Goal: Task Accomplishment & Management: Manage account settings

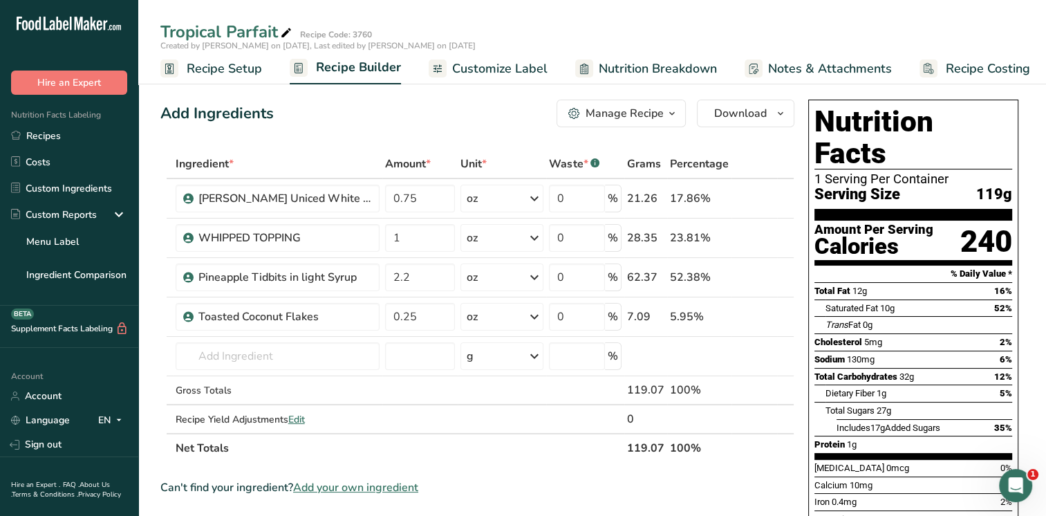
click at [297, 118] on div "Add Ingredients Manage Recipe Delete Recipe Duplicate Recipe Scale Recipe Save …" at bounding box center [477, 114] width 634 height 28
click at [974, 71] on span "Recipe Costing" at bounding box center [988, 68] width 84 height 19
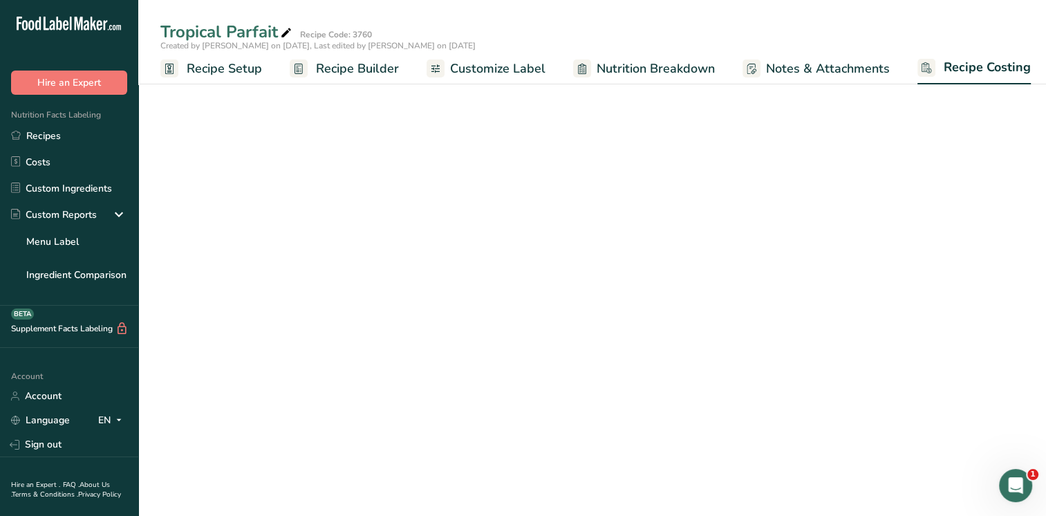
scroll to position [0, 6]
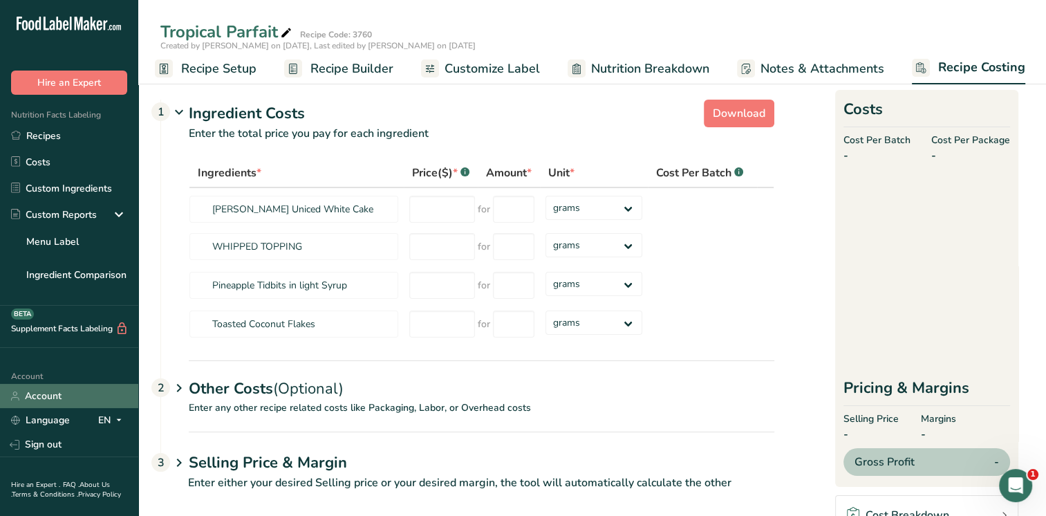
click at [39, 398] on link "Account" at bounding box center [69, 396] width 138 height 24
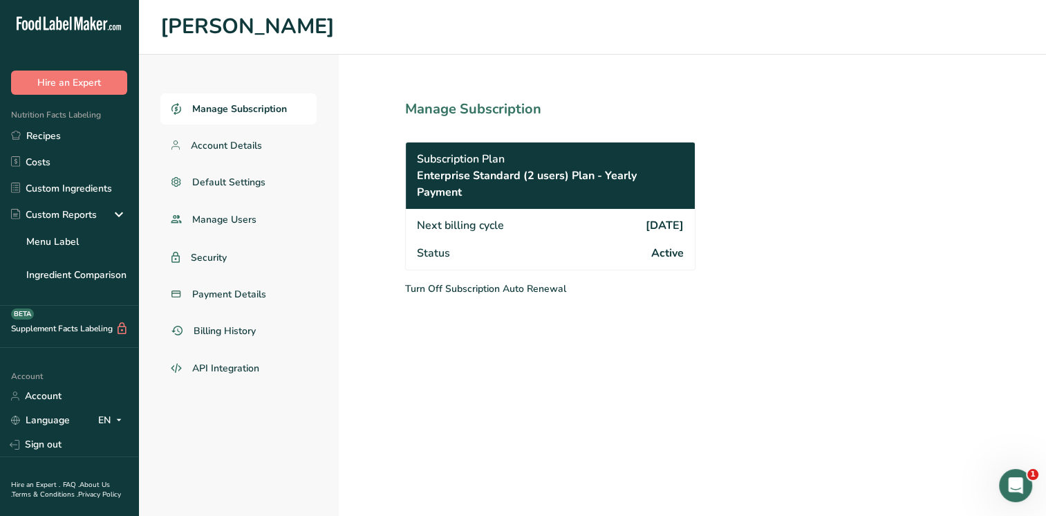
click at [572, 173] on span "Enterprise Standard (2 users) Plan - Yearly Payment" at bounding box center [550, 183] width 267 height 33
click at [653, 253] on span "Active" at bounding box center [667, 253] width 32 height 17
click at [1008, 482] on icon "Open Intercom Messenger" at bounding box center [1014, 483] width 23 height 23
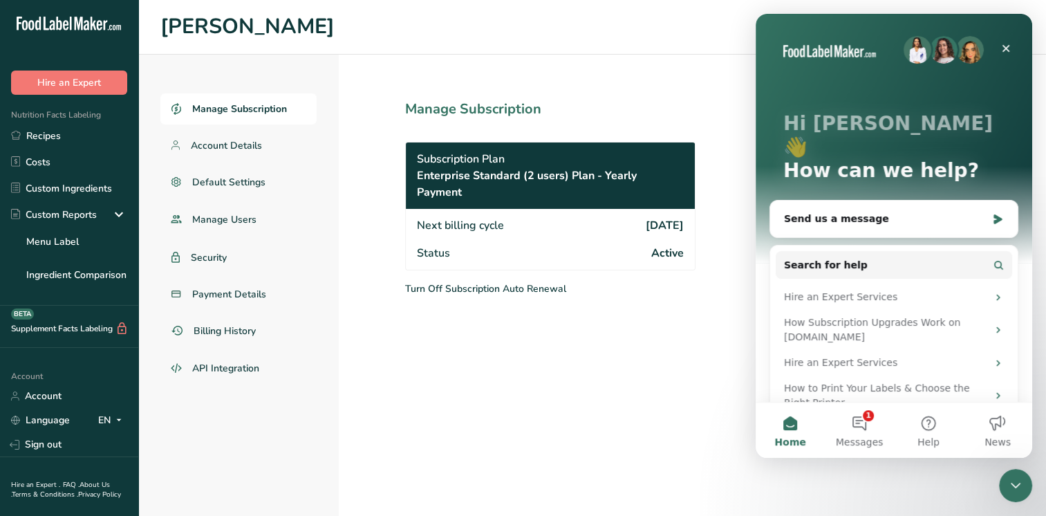
click at [602, 390] on section "Manage Subscription Subscription Plan Enterprise Standard (2 users) Plan - Year…" at bounding box center [581, 285] width 484 height 461
click at [224, 221] on span "Manage Users" at bounding box center [224, 219] width 64 height 15
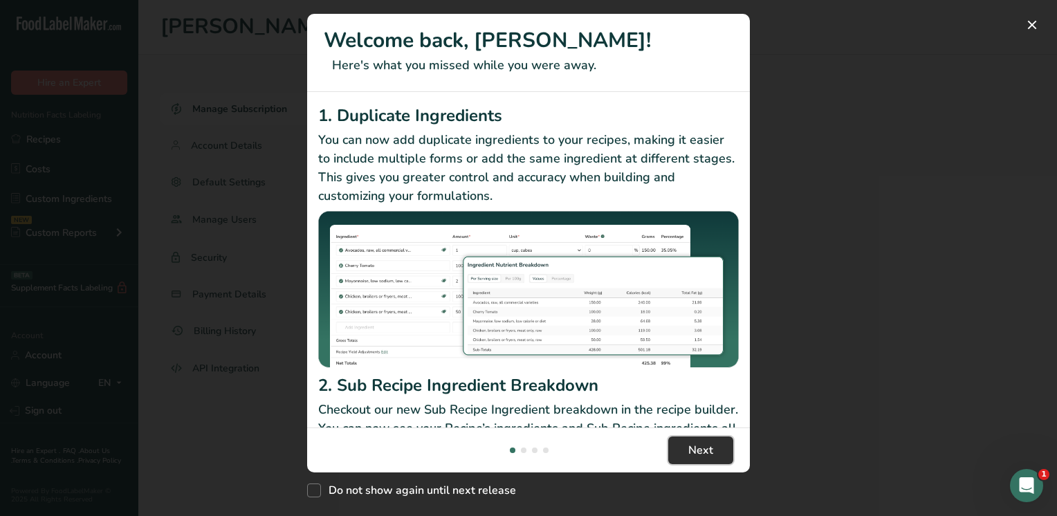
click at [698, 452] on span "Next" at bounding box center [700, 450] width 25 height 17
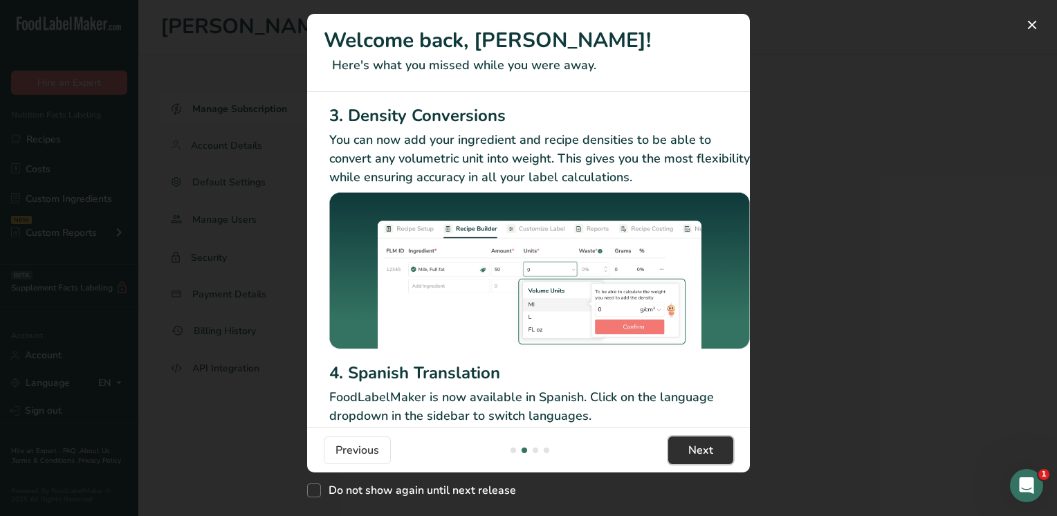
click at [698, 452] on span "Next" at bounding box center [700, 450] width 25 height 17
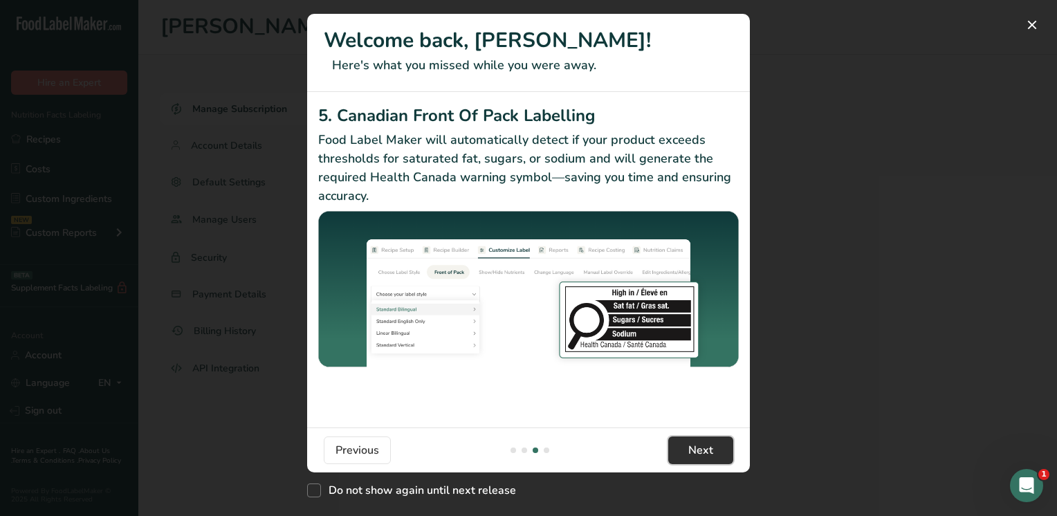
click at [698, 452] on span "Next" at bounding box center [700, 450] width 25 height 17
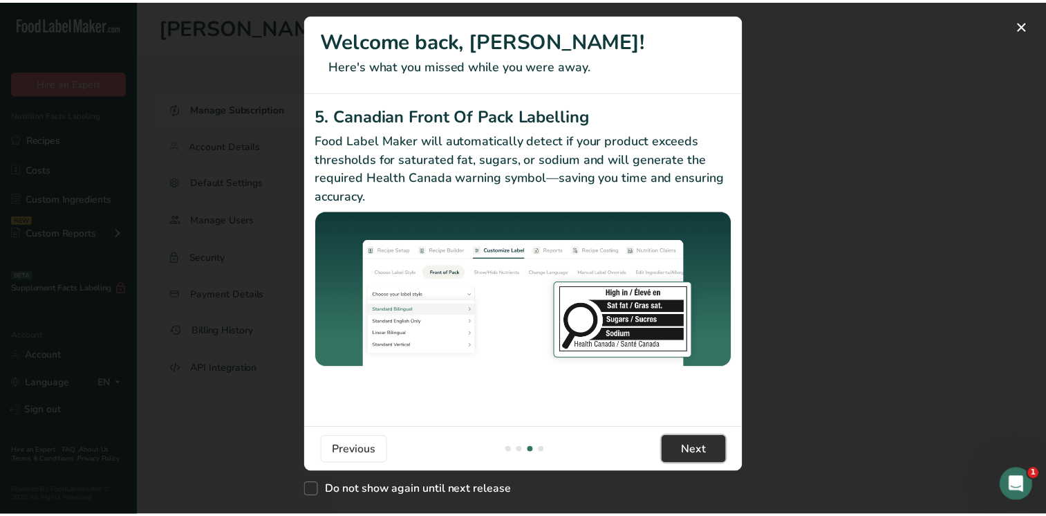
scroll to position [0, 1317]
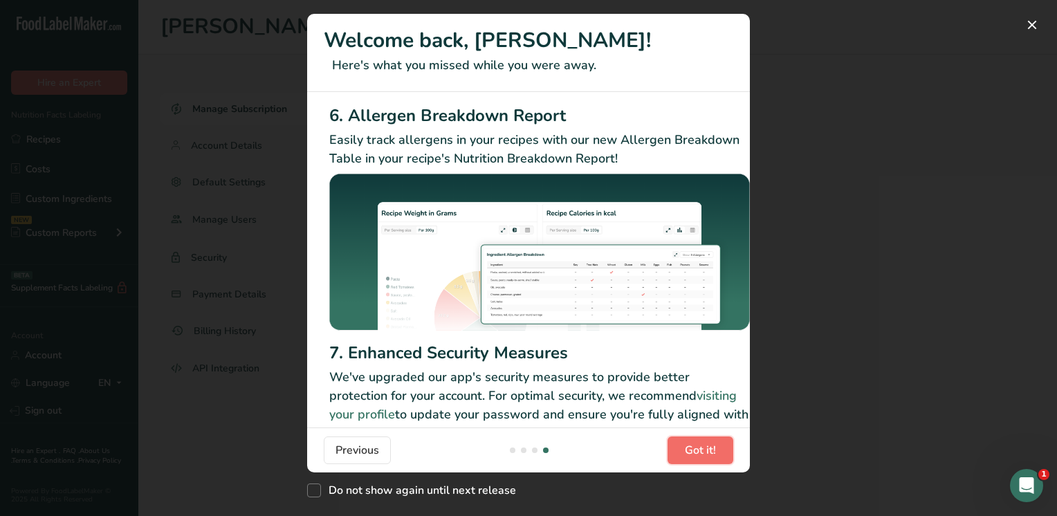
click at [698, 452] on span "Got it!" at bounding box center [700, 450] width 31 height 17
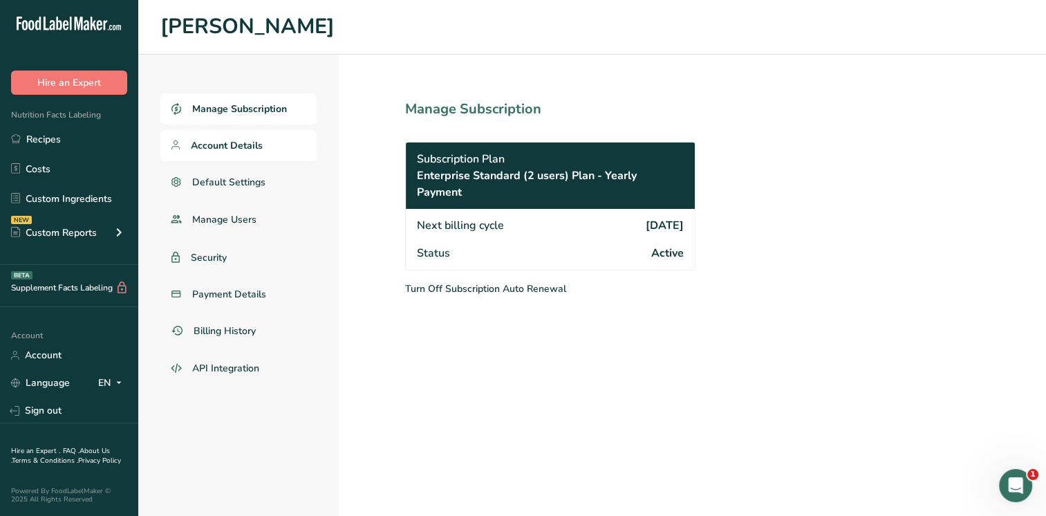
click at [207, 147] on span "Account Details" at bounding box center [227, 145] width 72 height 15
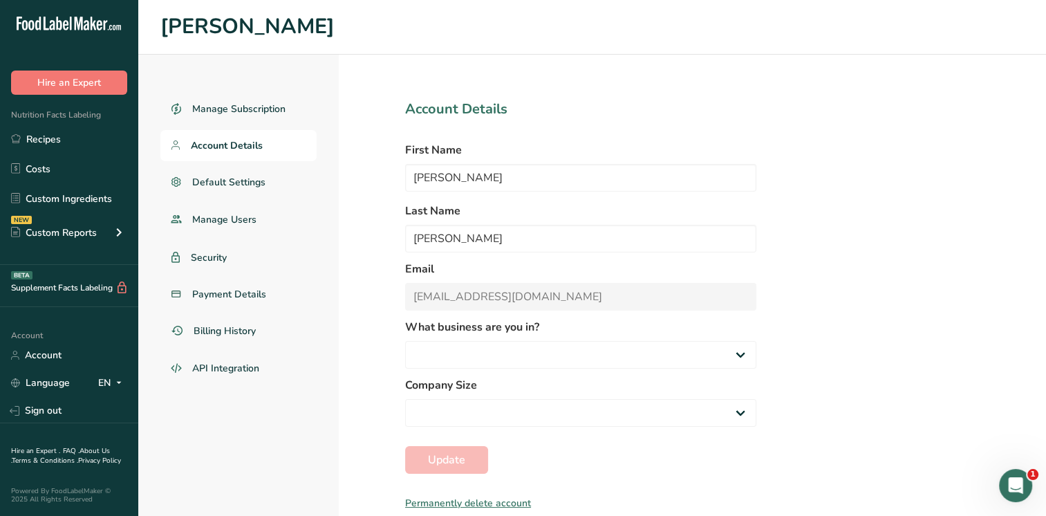
select select "1"
select select "2"
click at [201, 261] on span "Security" at bounding box center [209, 257] width 37 height 15
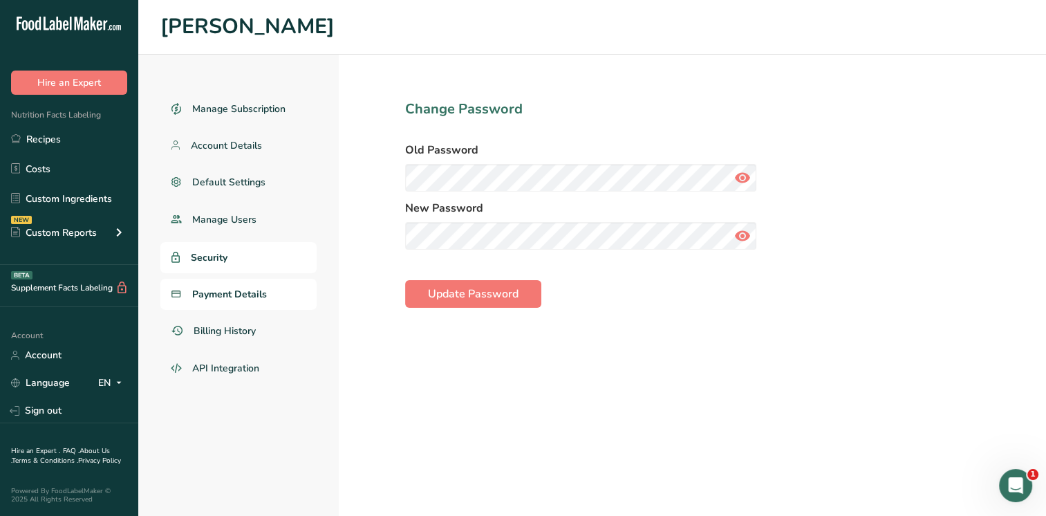
click at [233, 295] on span "Payment Details" at bounding box center [229, 294] width 75 height 15
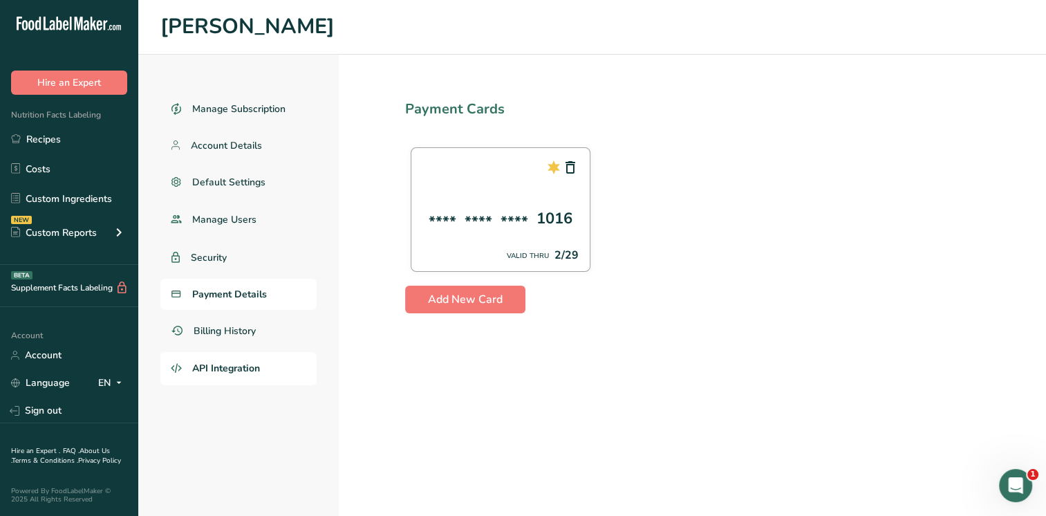
click at [210, 372] on span "API Integration" at bounding box center [226, 368] width 68 height 15
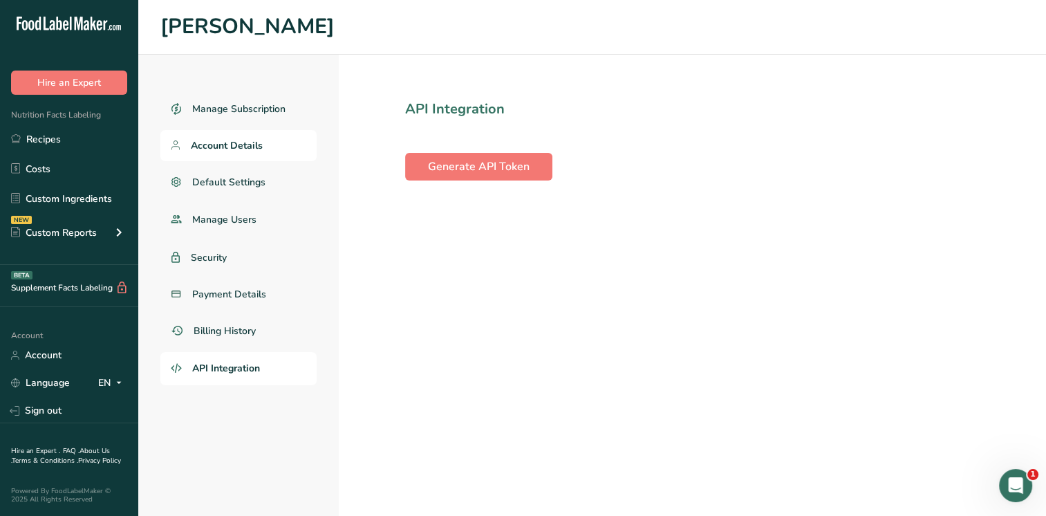
click at [219, 143] on span "Account Details" at bounding box center [227, 145] width 72 height 15
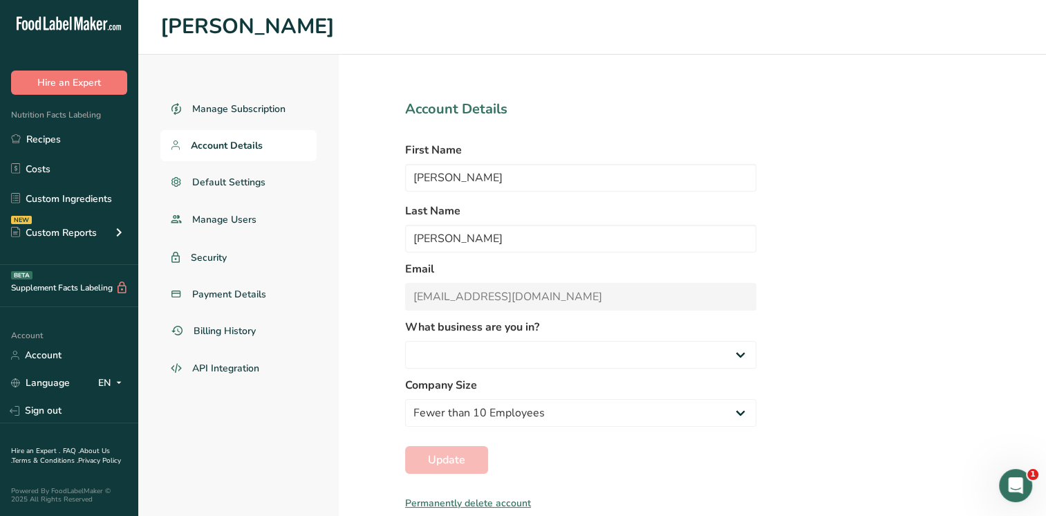
select select
select select "2"
click at [210, 173] on link "Default Settings" at bounding box center [238, 182] width 156 height 31
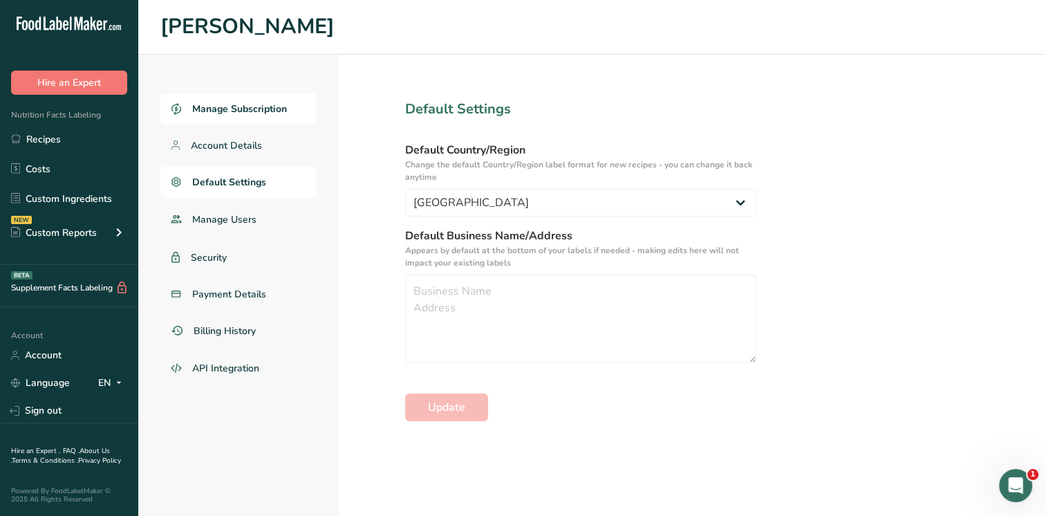
click at [219, 118] on link "Manage Subscription" at bounding box center [238, 108] width 156 height 31
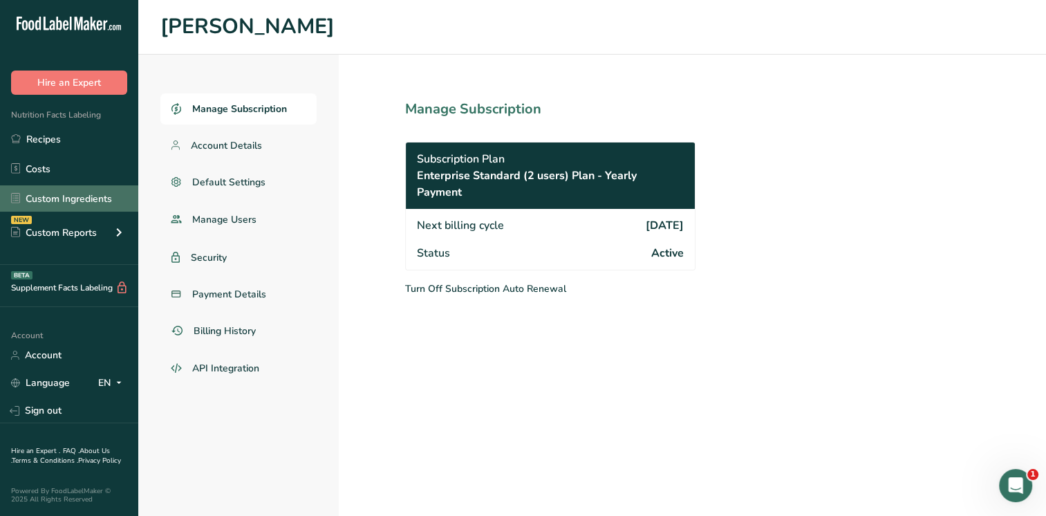
click at [73, 203] on link "Custom Ingredients" at bounding box center [69, 198] width 138 height 26
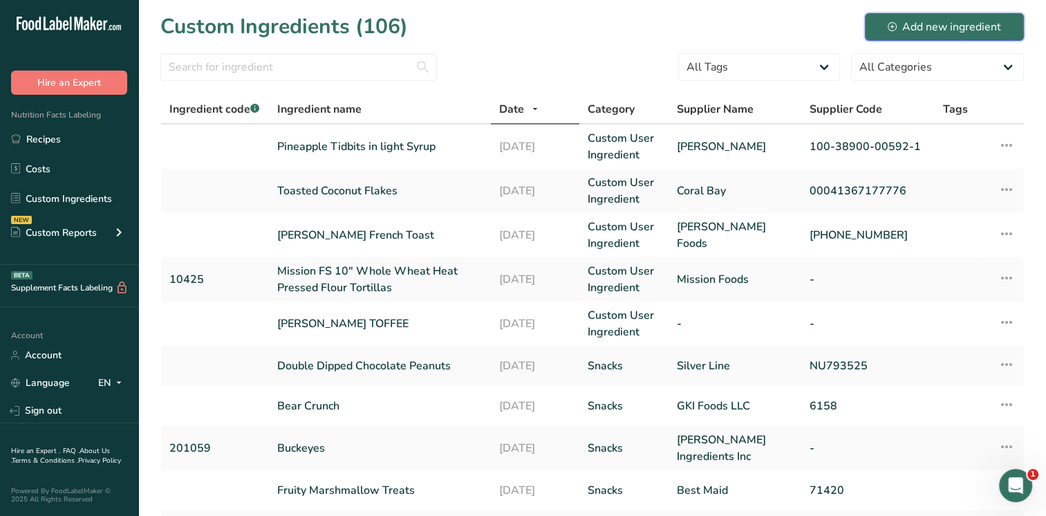
click at [949, 26] on div "Add new ingredient" at bounding box center [944, 27] width 113 height 17
